Goal: Transaction & Acquisition: Purchase product/service

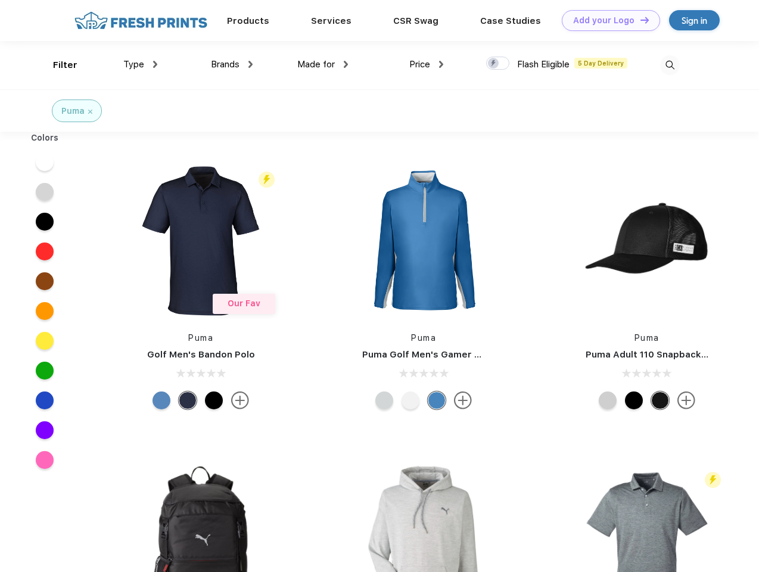
click at [606, 20] on link "Add your Logo Design Tool" at bounding box center [611, 20] width 98 height 21
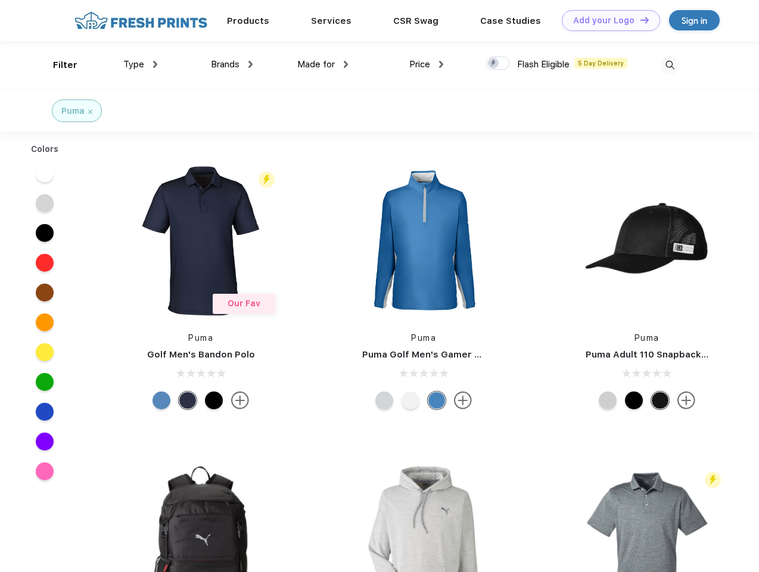
click at [0, 0] on div "Design Tool" at bounding box center [0, 0] width 0 height 0
click at [639, 20] on link "Add your Logo Design Tool" at bounding box center [611, 20] width 98 height 21
click at [57, 65] on div "Filter" at bounding box center [65, 65] width 24 height 14
click at [141, 64] on span "Type" at bounding box center [133, 64] width 21 height 11
click at [232, 64] on span "Brands" at bounding box center [225, 64] width 29 height 11
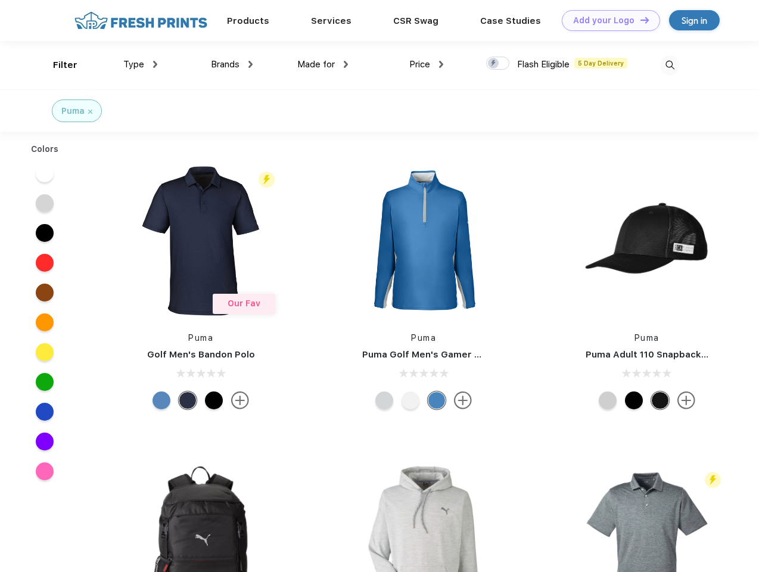
click at [323, 64] on span "Made for" at bounding box center [316, 64] width 38 height 11
click at [427, 64] on span "Price" at bounding box center [419, 64] width 21 height 11
click at [498, 64] on div at bounding box center [497, 63] width 23 height 13
click at [494, 64] on input "checkbox" at bounding box center [490, 60] width 8 height 8
click at [670, 65] on img at bounding box center [670, 65] width 20 height 20
